Goal: Navigation & Orientation: Understand site structure

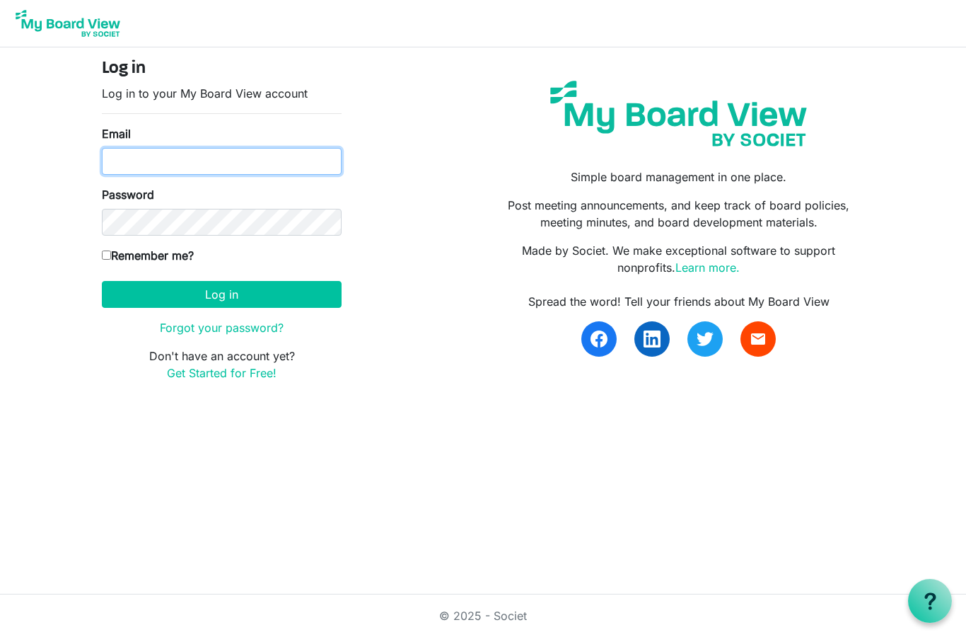
click at [212, 163] on input "Email" at bounding box center [222, 161] width 240 height 27
type input "akeroh@yahoo.com"
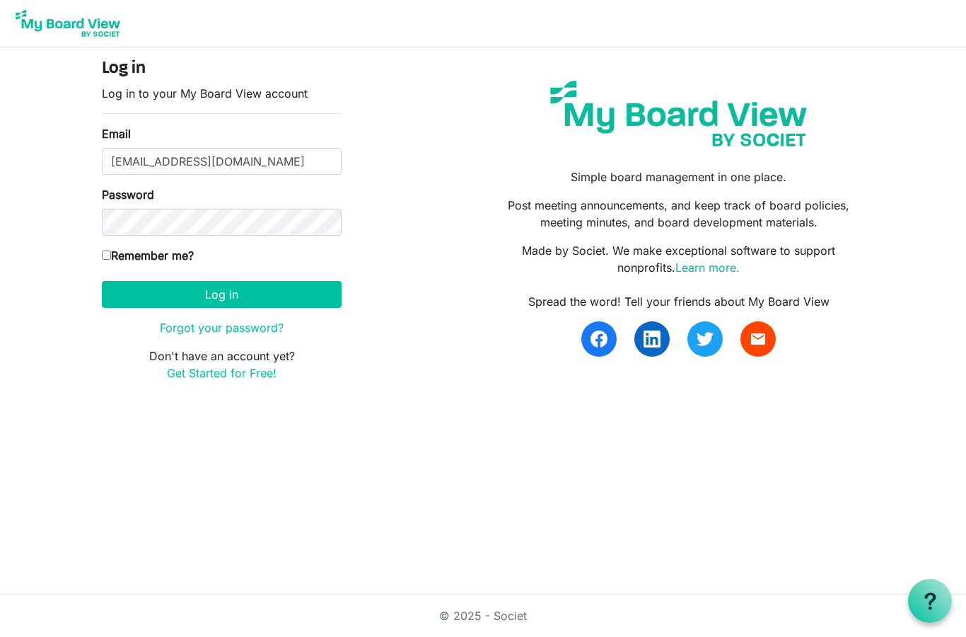
click at [111, 248] on label "Remember me?" at bounding box center [148, 255] width 92 height 17
click at [111, 250] on input "Remember me?" at bounding box center [106, 254] width 9 height 9
checkbox input "true"
click at [216, 296] on button "Log in" at bounding box center [222, 294] width 240 height 27
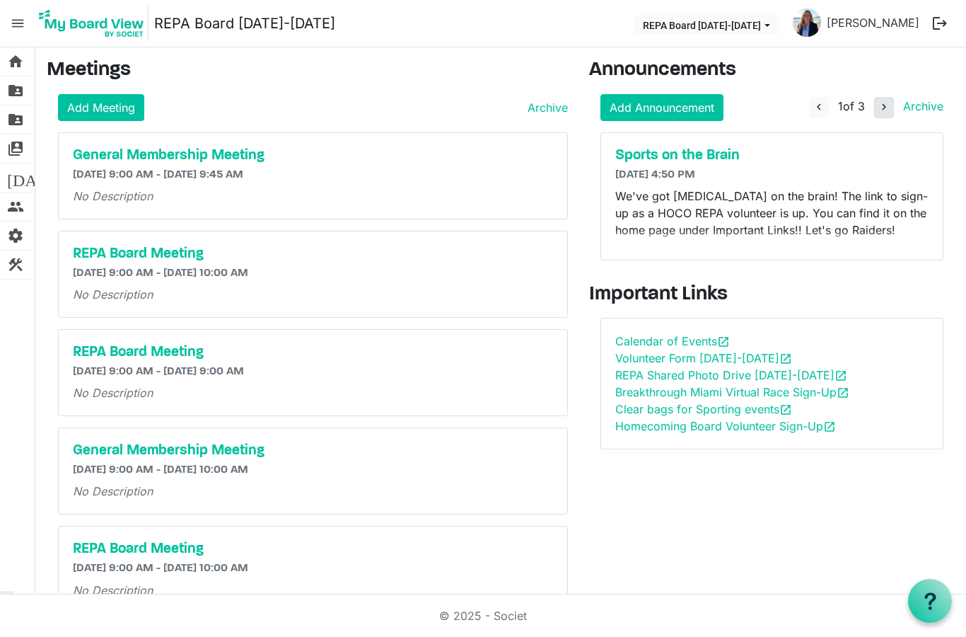
click at [880, 104] on span "navigate_next" at bounding box center [884, 106] width 13 height 13
click at [888, 104] on span "navigate_next" at bounding box center [884, 106] width 13 height 13
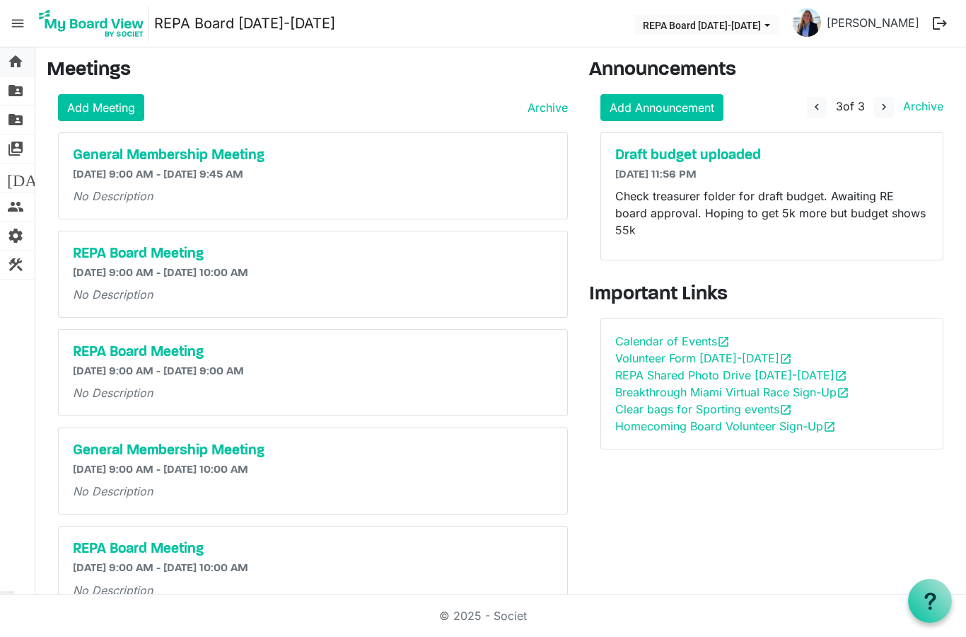
click at [16, 64] on span "home" at bounding box center [15, 61] width 17 height 28
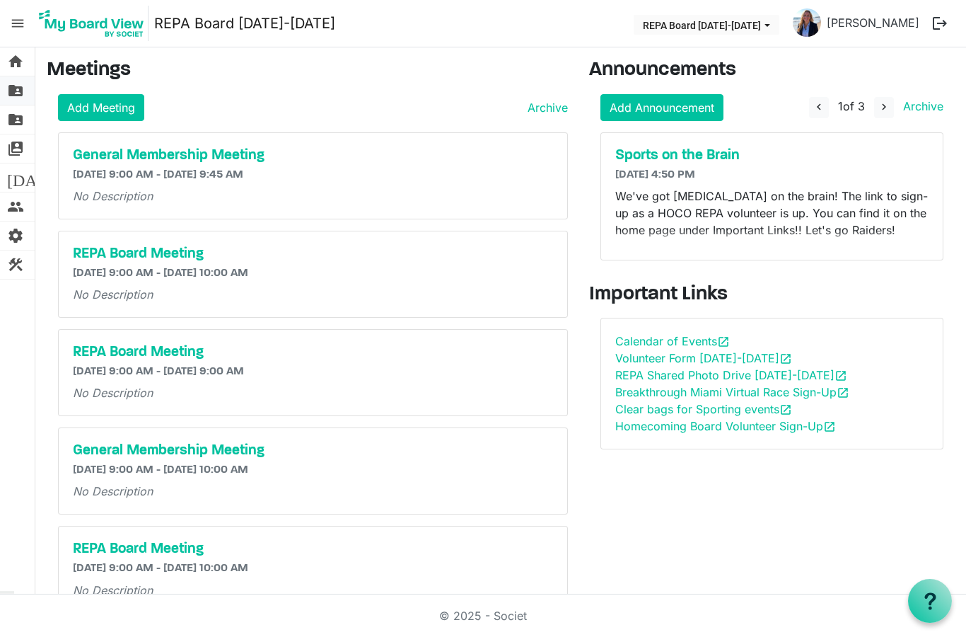
click at [18, 95] on span "folder_shared" at bounding box center [15, 90] width 17 height 28
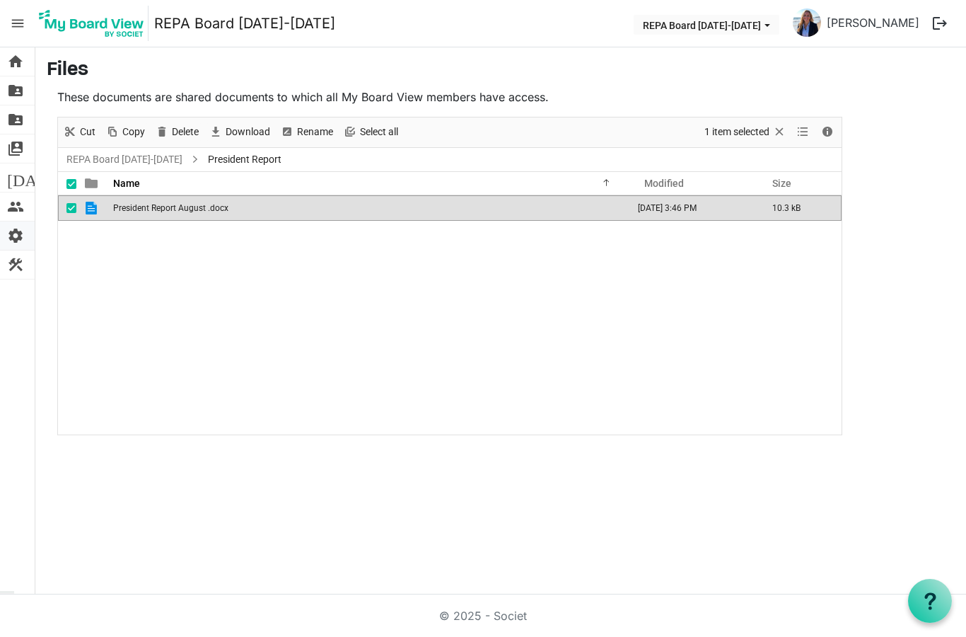
click at [17, 236] on span "settings" at bounding box center [15, 235] width 17 height 28
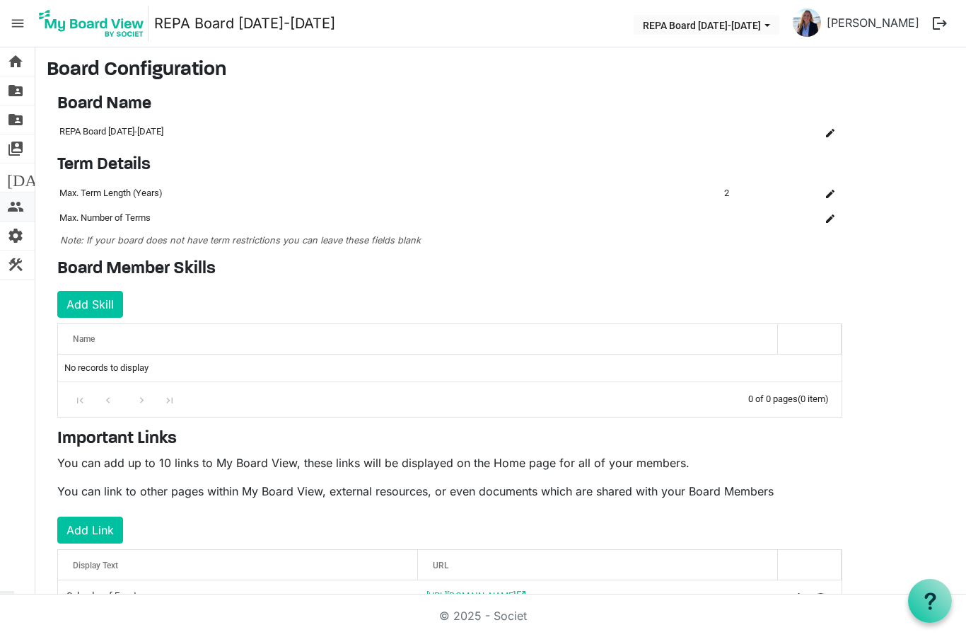
click at [18, 200] on span "people" at bounding box center [15, 206] width 17 height 28
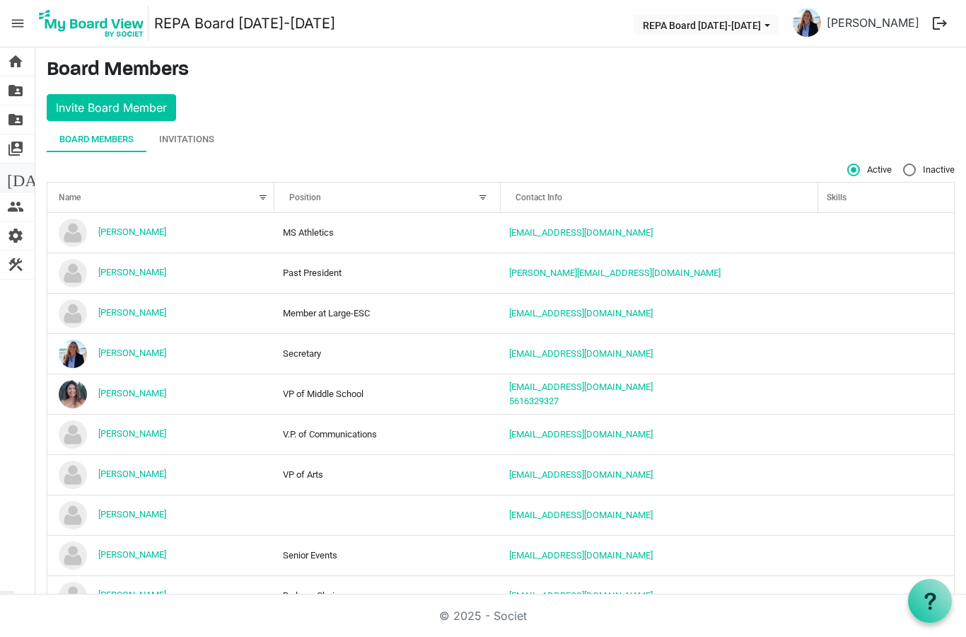
click at [11, 175] on span "[DATE]" at bounding box center [34, 177] width 54 height 28
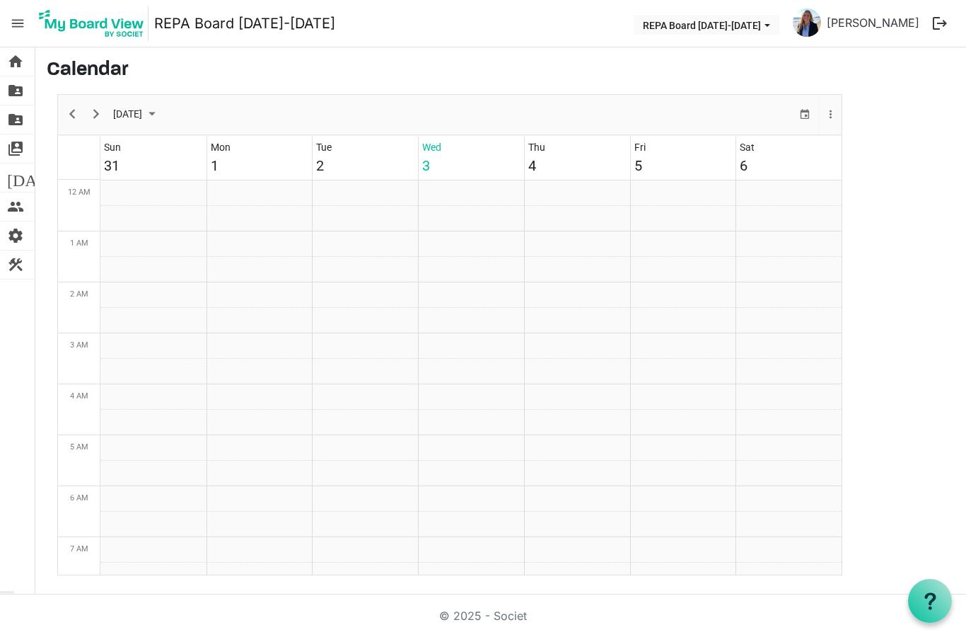
scroll to position [458, 0]
click at [20, 144] on span "switch_account" at bounding box center [15, 148] width 17 height 28
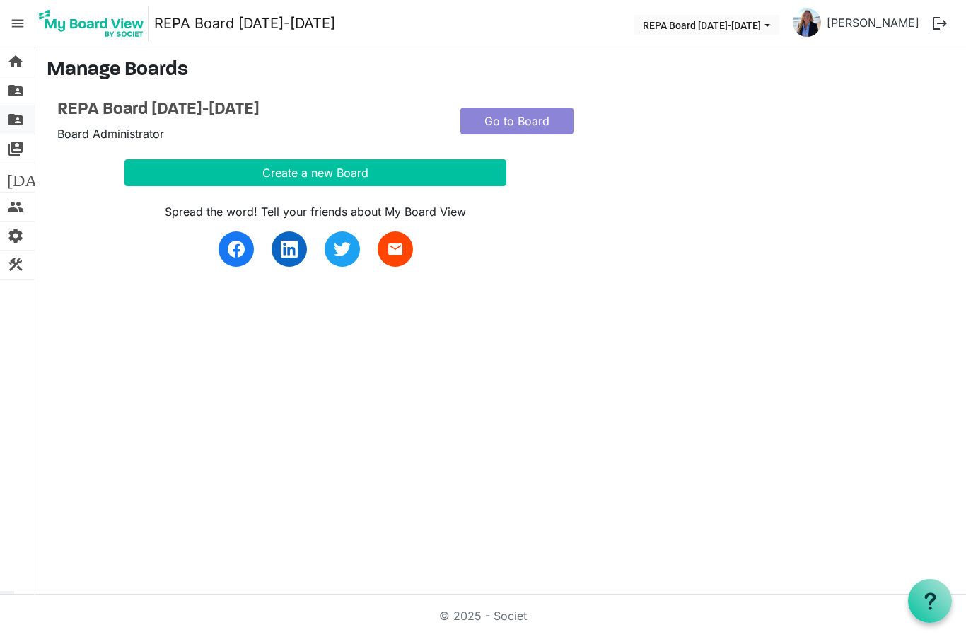
click at [18, 119] on span "folder_shared" at bounding box center [15, 119] width 17 height 28
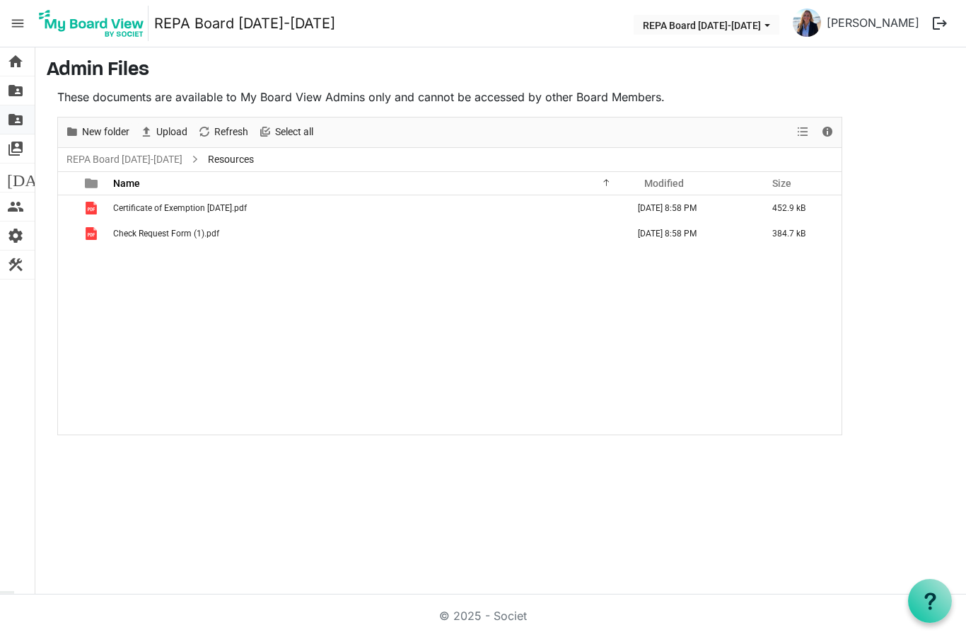
click at [18, 118] on span "folder_shared" at bounding box center [15, 119] width 17 height 28
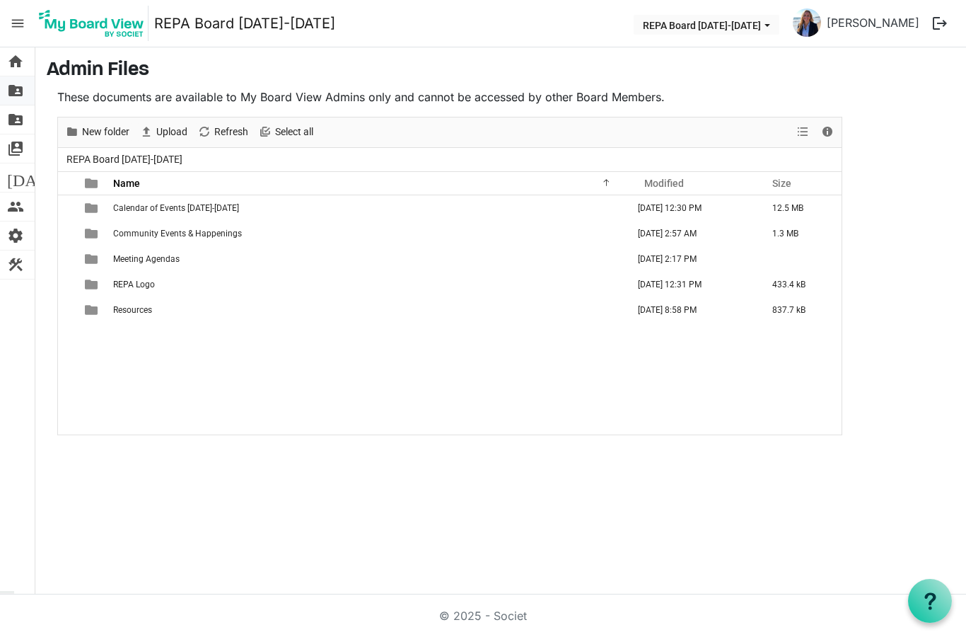
click at [21, 95] on span "folder_shared" at bounding box center [15, 90] width 17 height 28
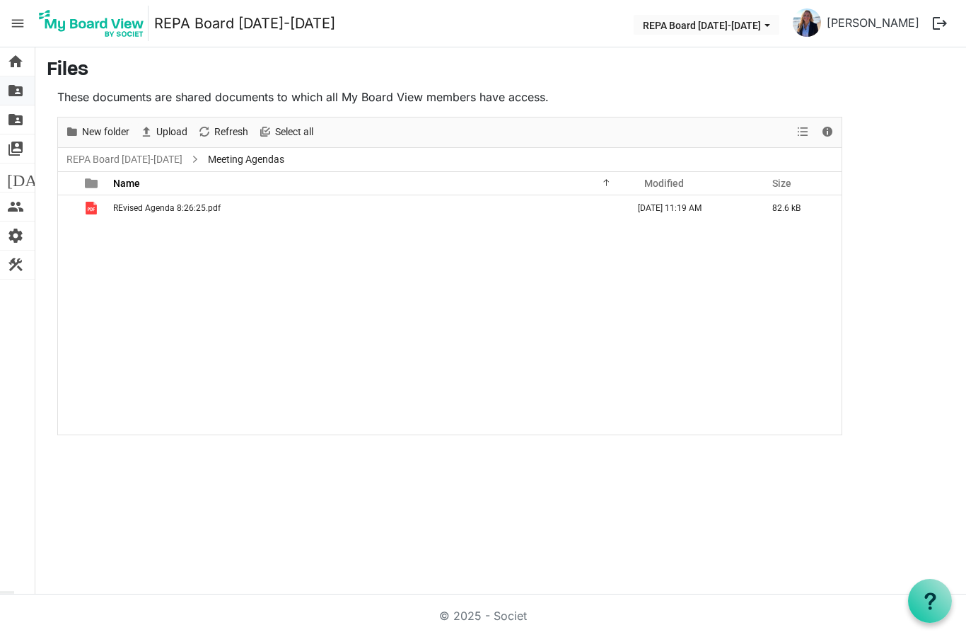
click at [18, 89] on span "folder_shared" at bounding box center [15, 90] width 17 height 28
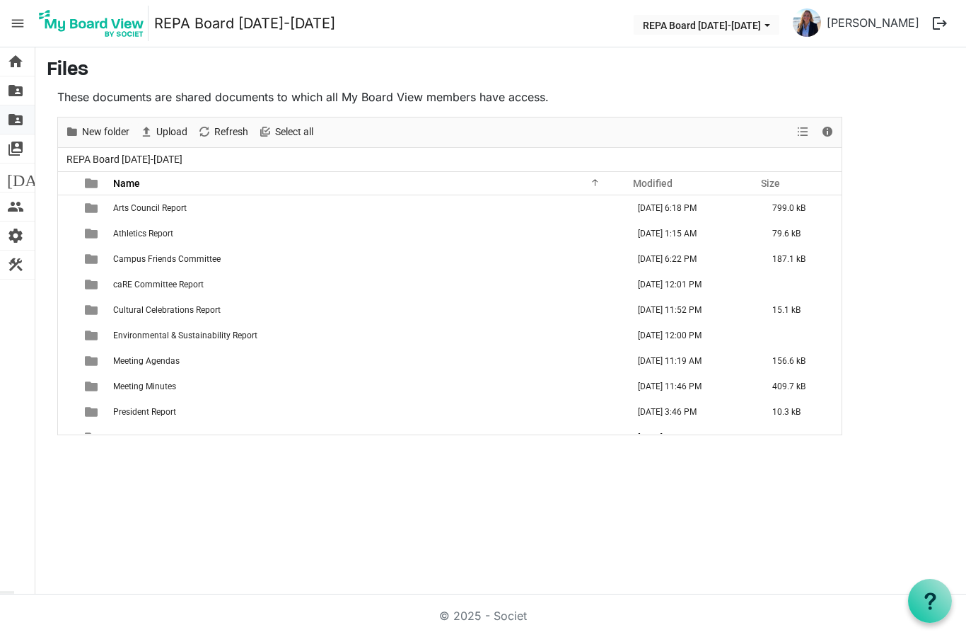
click at [20, 122] on span "folder_shared" at bounding box center [15, 119] width 17 height 28
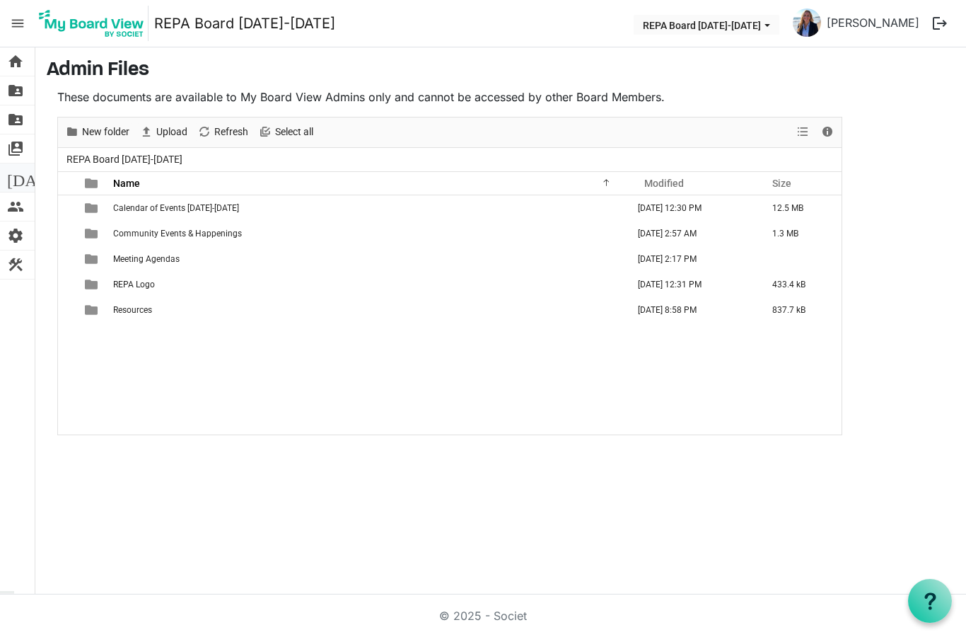
click at [16, 176] on span "[DATE]" at bounding box center [34, 177] width 54 height 28
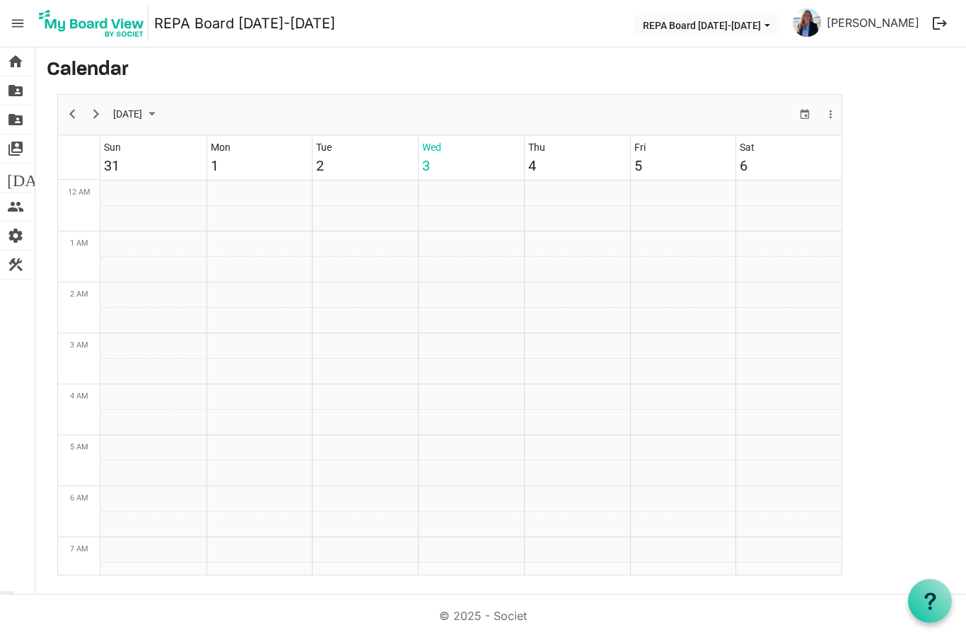
scroll to position [458, 0]
click at [14, 204] on span "people" at bounding box center [15, 206] width 17 height 28
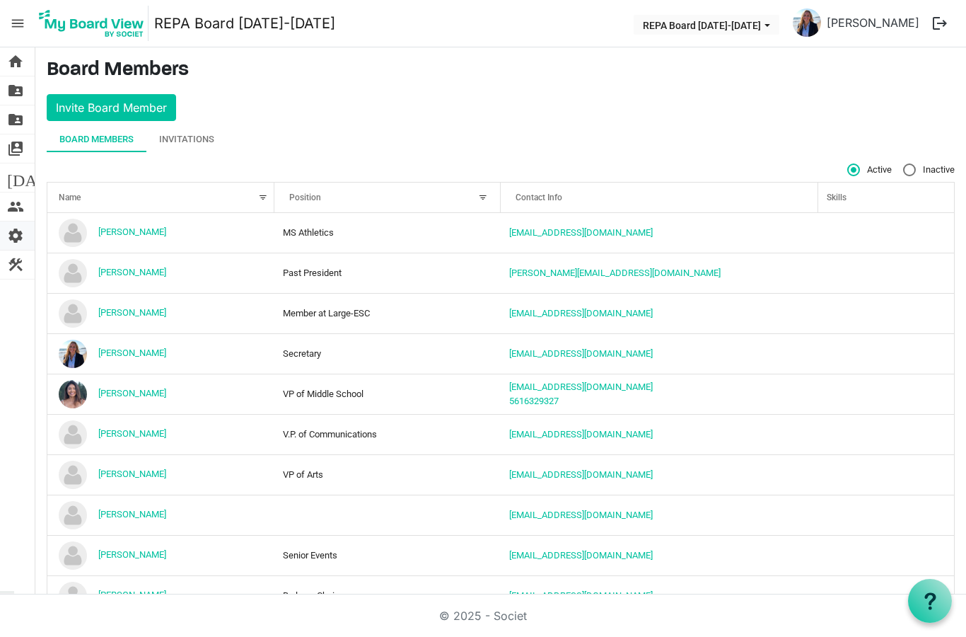
click at [18, 232] on span "settings" at bounding box center [15, 235] width 17 height 28
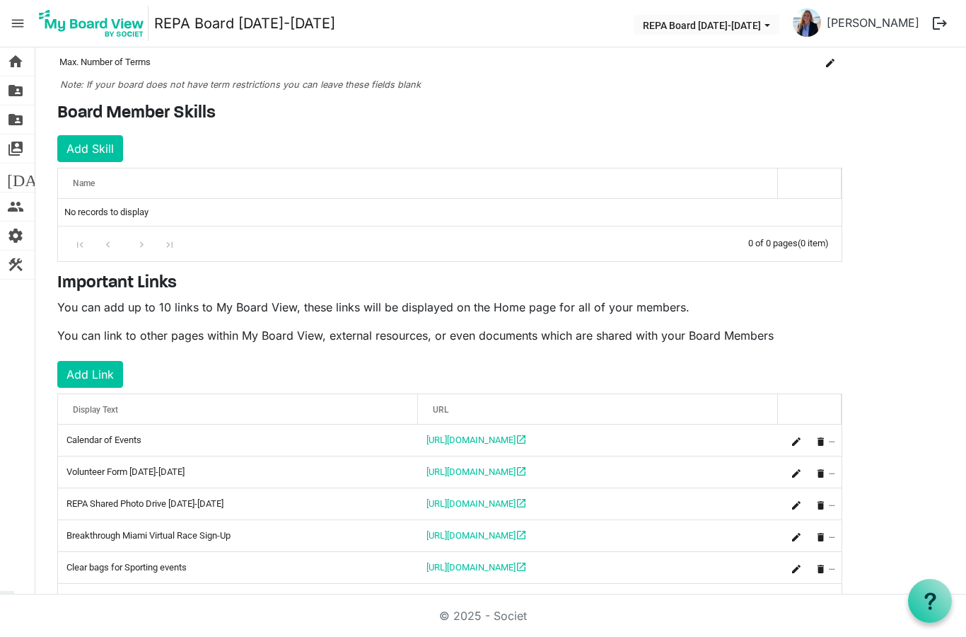
scroll to position [155, 0]
